Goal: Task Accomplishment & Management: Use online tool/utility

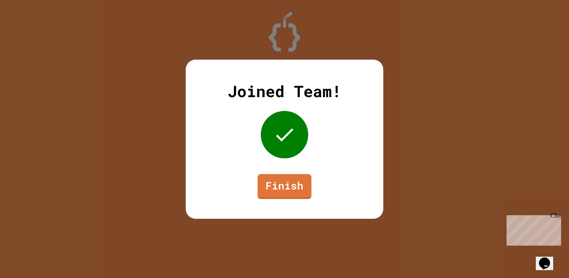
click at [290, 182] on link "Finish" at bounding box center [285, 186] width 54 height 25
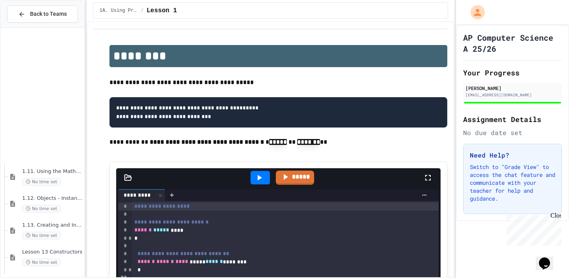
scroll to position [788, 0]
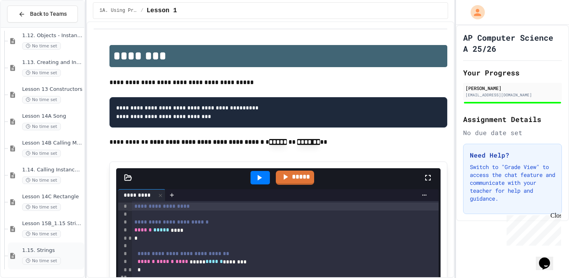
click at [53, 254] on span "1.15. Strings" at bounding box center [52, 251] width 61 height 7
